Goal: Task Accomplishment & Management: Complete application form

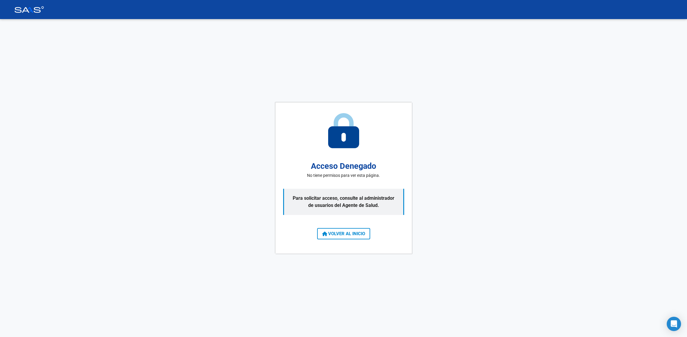
click at [337, 234] on span "VOLVER AL INICIO" at bounding box center [343, 233] width 43 height 5
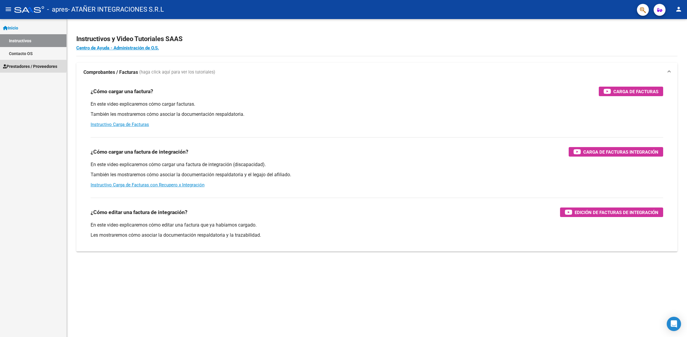
click at [20, 66] on span "Prestadores / Proveedores" at bounding box center [30, 66] width 54 height 7
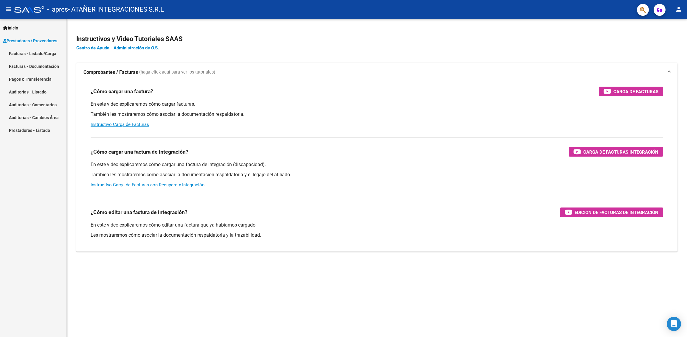
click at [28, 55] on link "Facturas - Listado/Carga" at bounding box center [33, 53] width 66 height 13
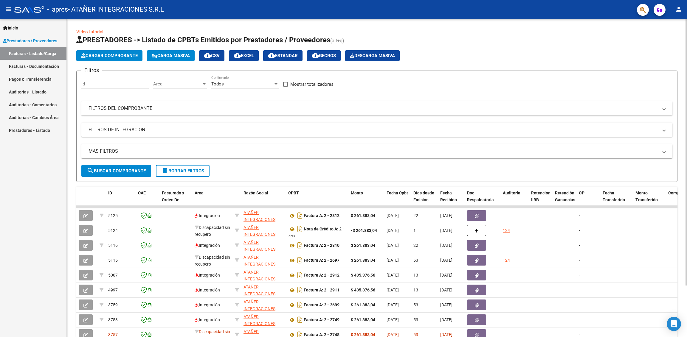
click at [139, 110] on mat-panel-title "FILTROS DEL COMPROBANTE" at bounding box center [372, 108] width 569 height 7
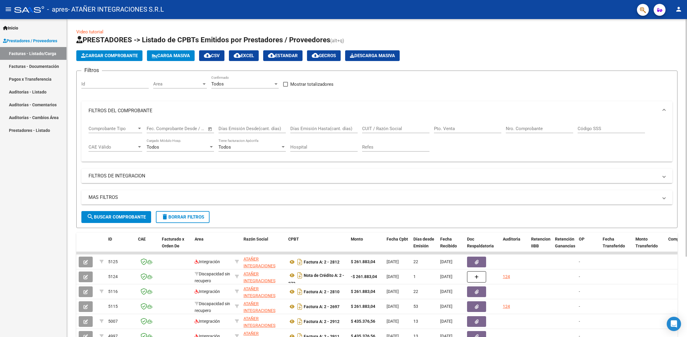
click at [513, 126] on input "Nro. Comprobante" at bounding box center [538, 128] width 67 height 5
type input "00002697"
click at [108, 215] on span "search Buscar Comprobante" at bounding box center [116, 216] width 59 height 5
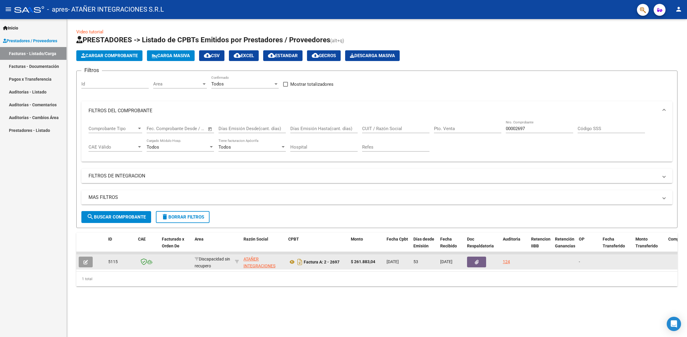
click at [476, 261] on icon "button" at bounding box center [476, 262] width 4 height 4
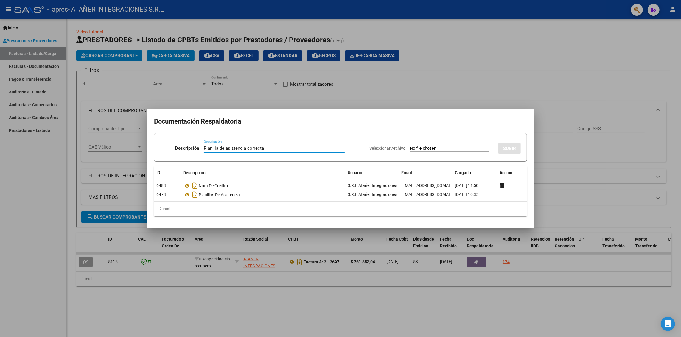
type input "Planilla de asistencia correcta"
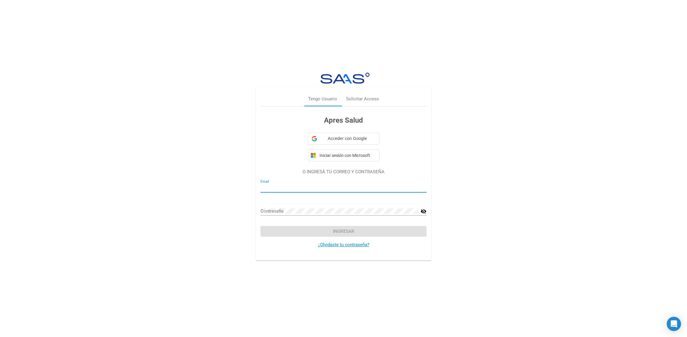
type input "[EMAIL_ADDRESS][DOMAIN_NAME]"
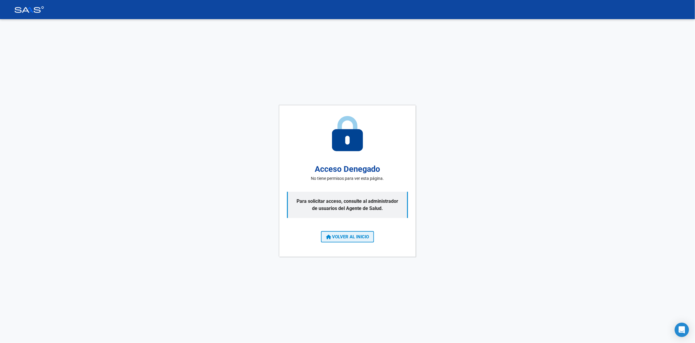
click at [346, 236] on span "VOLVER AL INICIO" at bounding box center [347, 236] width 43 height 5
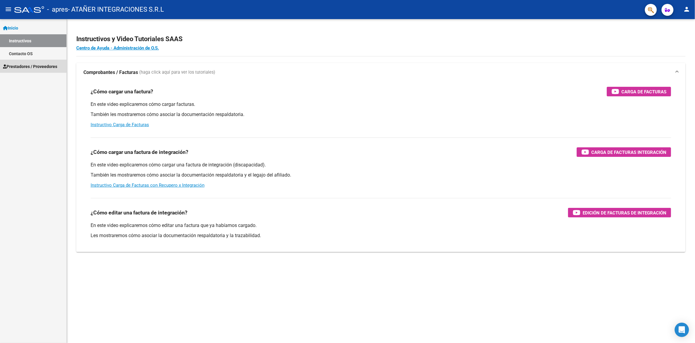
click at [35, 66] on span "Prestadores / Proveedores" at bounding box center [30, 66] width 54 height 7
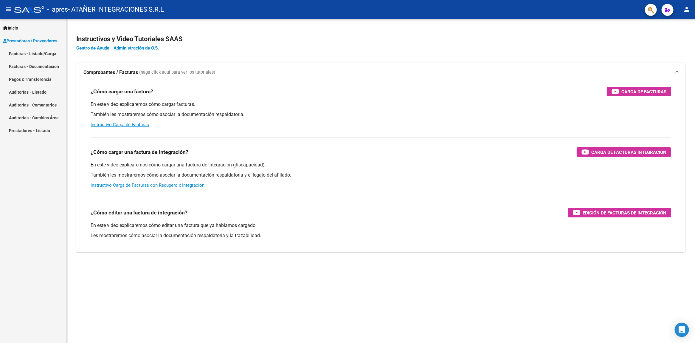
click at [41, 53] on link "Facturas - Listado/Carga" at bounding box center [33, 53] width 66 height 13
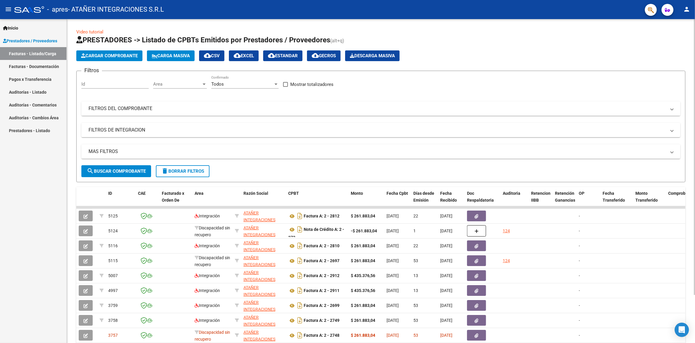
click at [145, 111] on mat-expansion-panel-header "FILTROS DEL COMPROBANTE" at bounding box center [380, 108] width 599 height 14
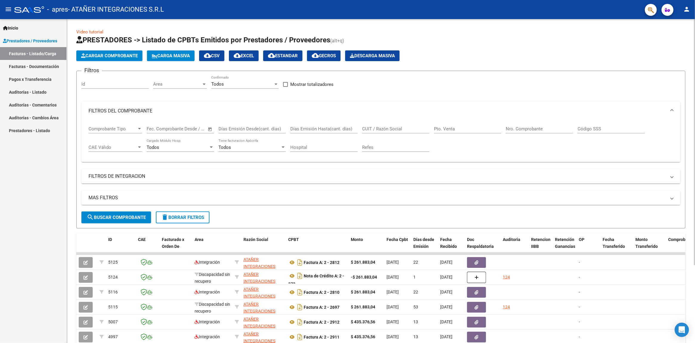
click at [505, 127] on div "Comprobante Tipo Comprobante Tipo Fecha inicio – Fecha fin Fec. Comprobante Des…" at bounding box center [380, 138] width 584 height 37
click at [511, 127] on input "Nro. Comprobante" at bounding box center [538, 128] width 67 height 5
click at [124, 217] on span "search Buscar Comprobante" at bounding box center [116, 216] width 59 height 5
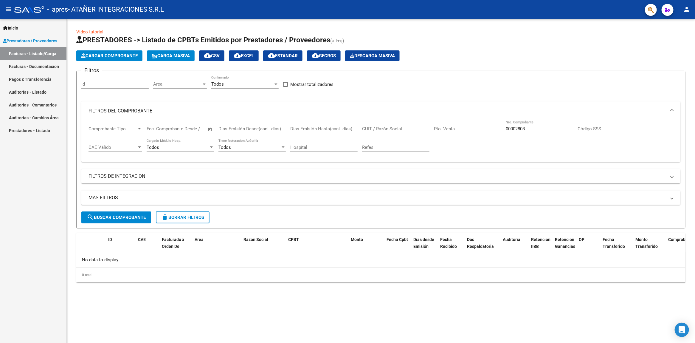
click at [536, 127] on input "00002808" at bounding box center [538, 128] width 67 height 5
type input "00002697"
click at [134, 215] on span "search Buscar Comprobante" at bounding box center [116, 216] width 59 height 5
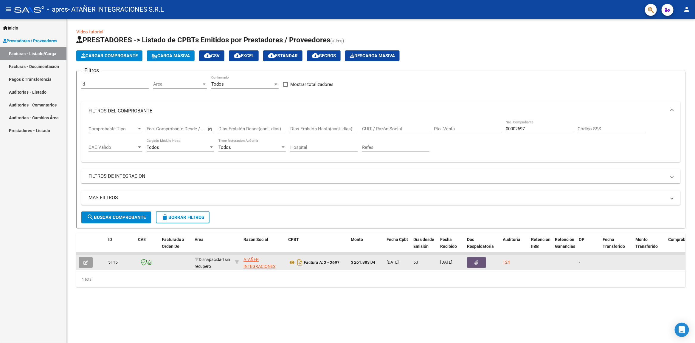
click at [478, 260] on icon "button" at bounding box center [476, 262] width 4 height 4
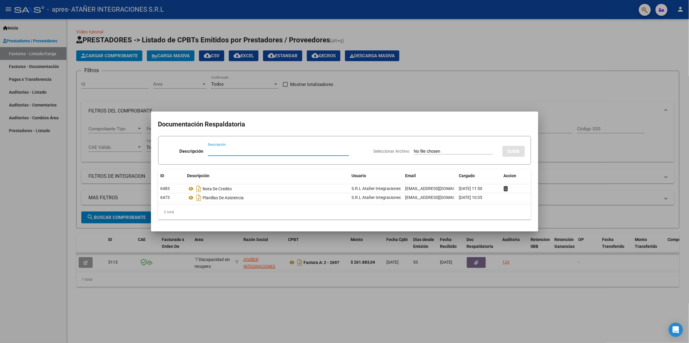
click at [258, 151] on input "Descripción" at bounding box center [278, 150] width 141 height 5
type input "Planilla de asistencia correcta"
click at [453, 153] on input "Seleccionar Archivo" at bounding box center [453, 152] width 79 height 6
type input "C:\fakepath\[PERSON_NAME] asistencia [DATE].pdf"
click at [521, 151] on button "SUBIR" at bounding box center [513, 151] width 22 height 11
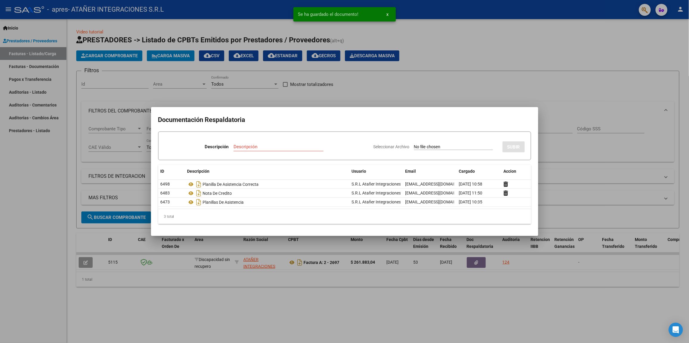
click at [352, 291] on div at bounding box center [344, 171] width 689 height 343
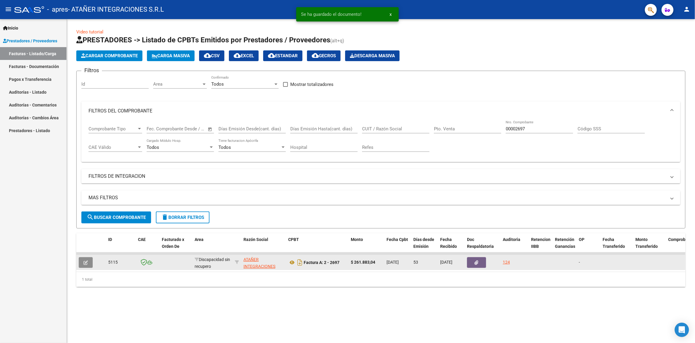
click at [84, 260] on icon "button" at bounding box center [85, 262] width 4 height 4
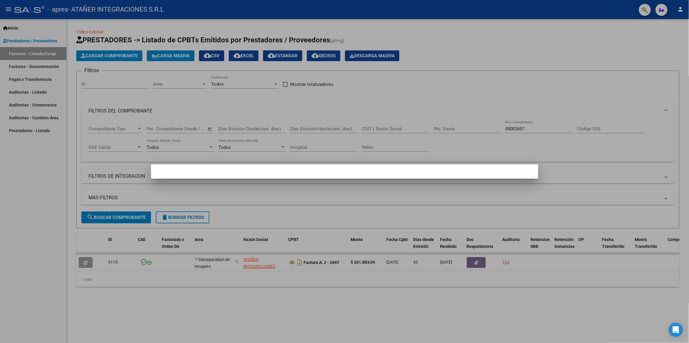
click at [467, 104] on div at bounding box center [344, 171] width 689 height 343
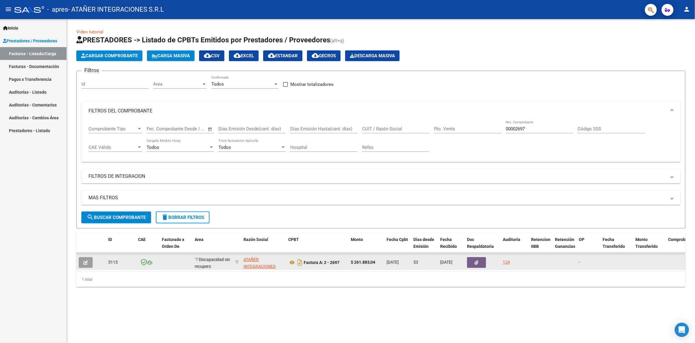
click at [89, 260] on button "button" at bounding box center [86, 262] width 14 height 11
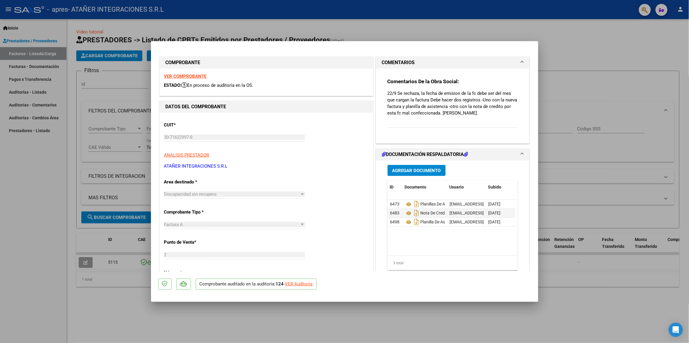
click at [566, 97] on div at bounding box center [344, 171] width 689 height 343
type input "$ 0,00"
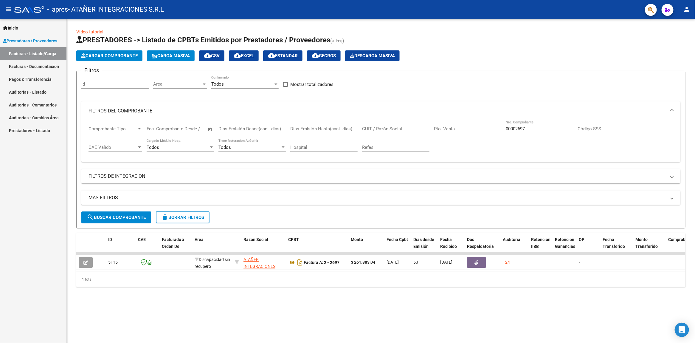
click at [533, 130] on input "00002697" at bounding box center [538, 128] width 67 height 5
type input "00002809"
click at [122, 215] on span "search Buscar Comprobante" at bounding box center [116, 216] width 59 height 5
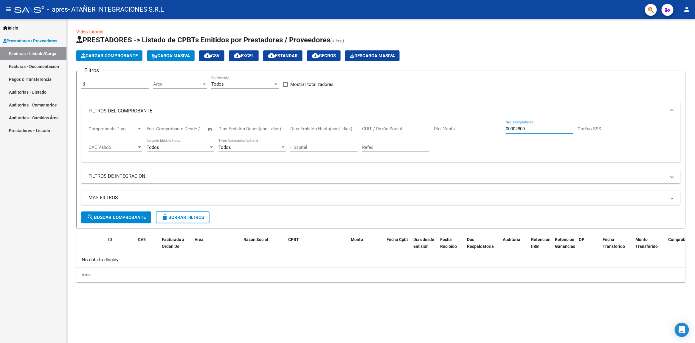
drag, startPoint x: 533, startPoint y: 127, endPoint x: 280, endPoint y: 155, distance: 254.7
click at [285, 156] on div "Comprobante Tipo Comprobante Tipo Fecha inicio – Fecha fin Fec. Comprobante Des…" at bounding box center [380, 138] width 584 height 37
click at [109, 218] on span "search Buscar Comprobante" at bounding box center [116, 216] width 59 height 5
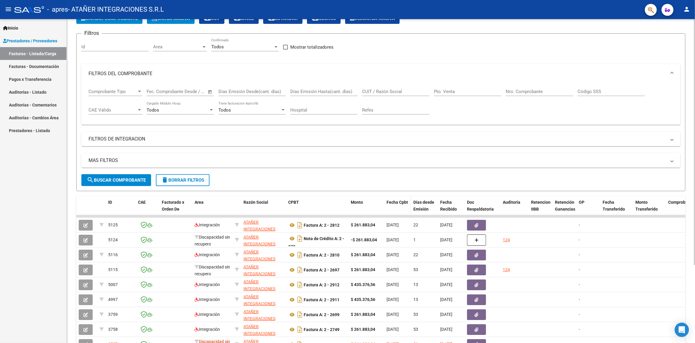
scroll to position [74, 0]
